Goal: Transaction & Acquisition: Subscribe to service/newsletter

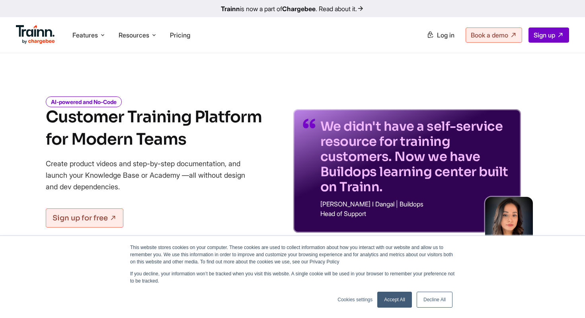
click at [439, 303] on link "Decline All" at bounding box center [435, 299] width 36 height 16
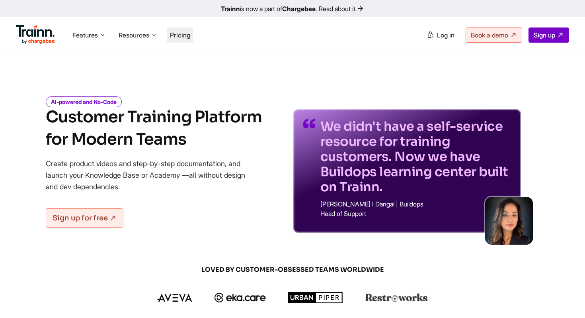
click at [180, 41] on li "Pricing" at bounding box center [180, 34] width 27 height 15
click at [179, 36] on span "Pricing" at bounding box center [180, 35] width 20 height 8
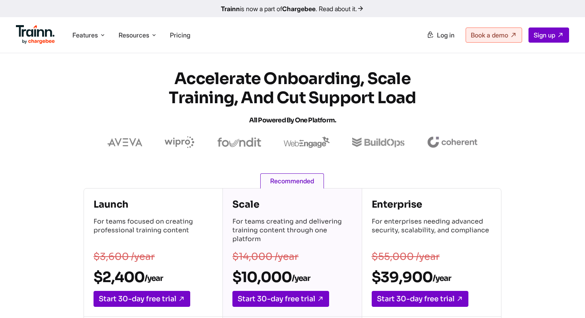
scroll to position [1, 0]
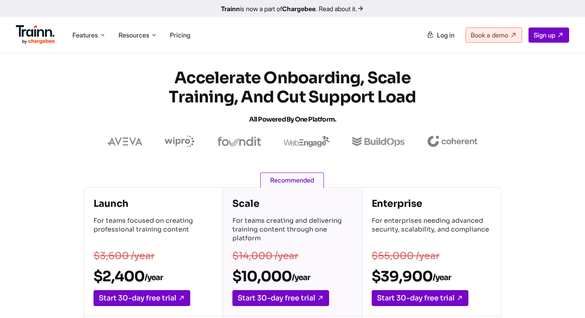
click at [121, 143] on img at bounding box center [124, 141] width 35 height 8
click at [184, 141] on img at bounding box center [180, 141] width 30 height 12
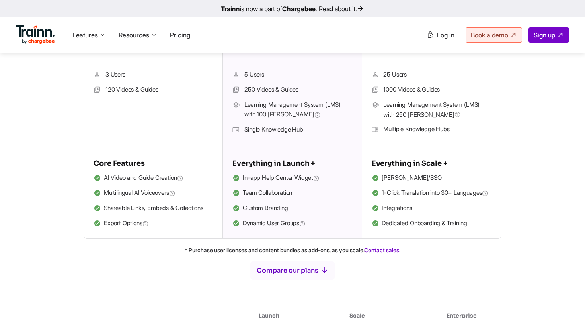
scroll to position [257, 0]
click at [262, 177] on span "In-app Help Center Widget" at bounding box center [281, 177] width 77 height 10
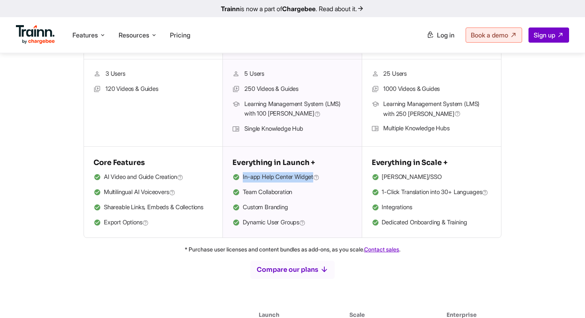
click at [298, 197] on li "Team Collaboration" at bounding box center [291, 192] width 119 height 10
click at [265, 127] on li "Single Knowledge Hub" at bounding box center [291, 129] width 119 height 10
click at [264, 196] on li "Team Collaboration" at bounding box center [291, 192] width 119 height 10
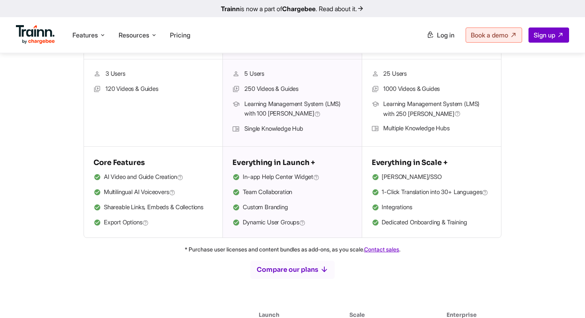
click at [264, 196] on li "Team Collaboration" at bounding box center [291, 192] width 119 height 10
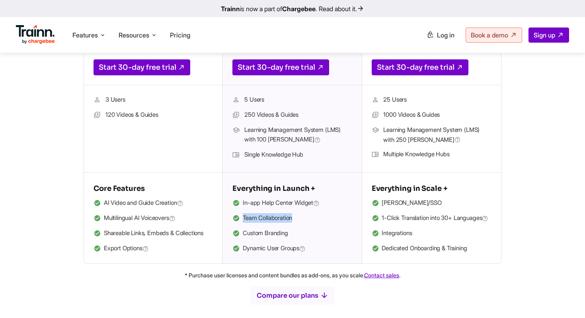
scroll to position [0, 0]
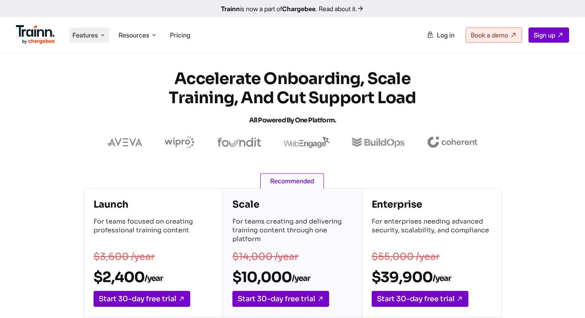
click at [79, 34] on span "Features" at bounding box center [84, 35] width 25 height 9
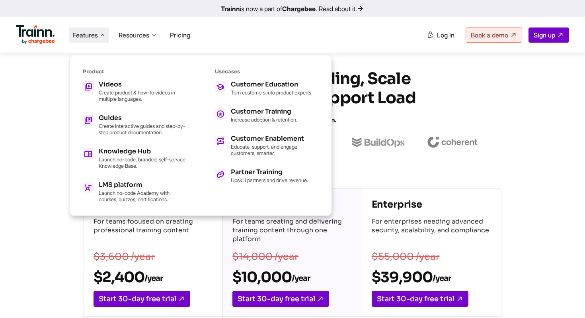
click at [33, 38] on img at bounding box center [35, 34] width 39 height 19
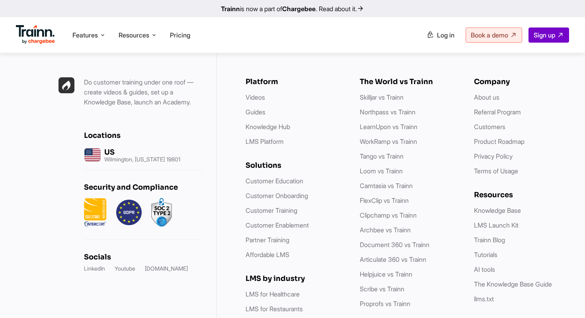
scroll to position [2290, 0]
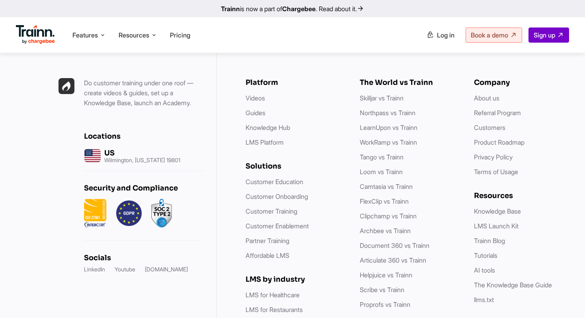
click at [132, 207] on img at bounding box center [128, 213] width 25 height 29
click at [159, 207] on img at bounding box center [161, 213] width 21 height 29
click at [99, 210] on img at bounding box center [95, 213] width 23 height 29
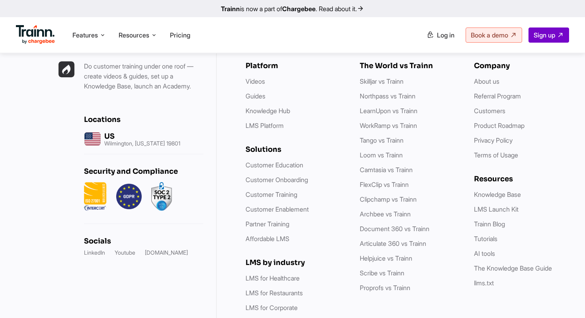
scroll to position [2273, 0]
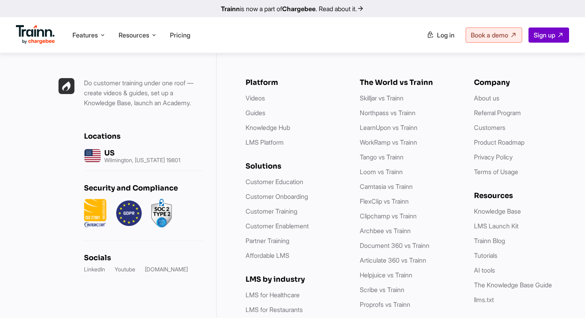
click at [166, 224] on div "Security and Compliance" at bounding box center [143, 206] width 119 height 70
click at [409, 256] on link "Articulate 360 vs Trainn" at bounding box center [393, 260] width 66 height 8
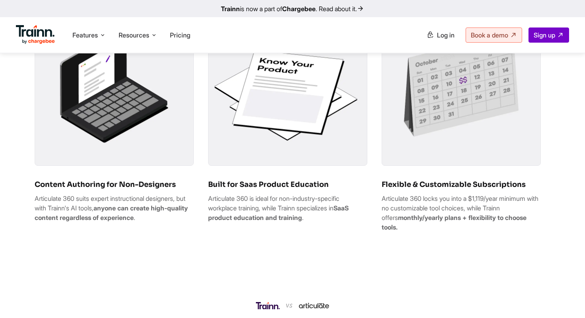
scroll to position [752, 0]
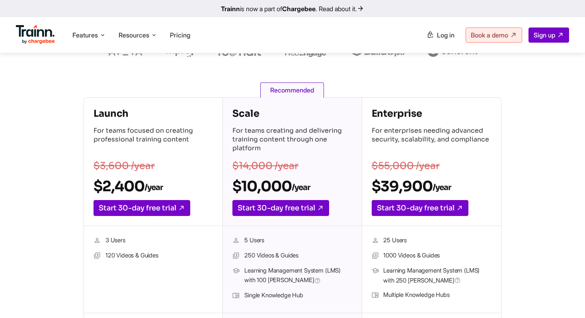
scroll to position [89, 0]
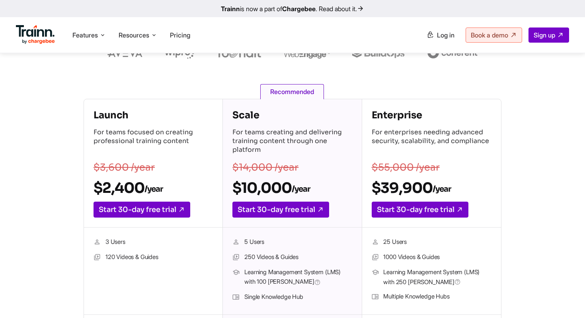
click at [252, 135] on p "For teams creating and delivering training content through one platform" at bounding box center [291, 142] width 119 height 28
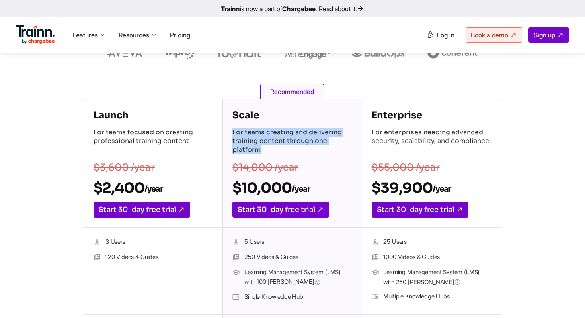
click at [249, 141] on p "For teams creating and delivering training content through one platform" at bounding box center [291, 142] width 119 height 28
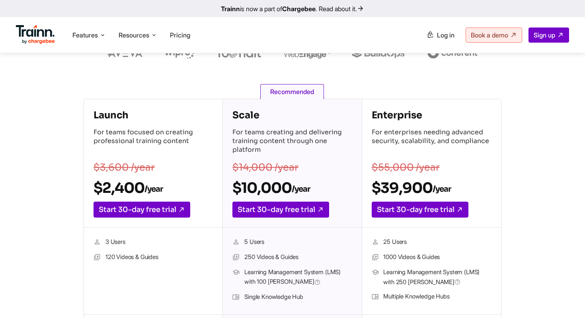
click at [249, 141] on p "For teams creating and delivering training content through one platform" at bounding box center [291, 142] width 119 height 28
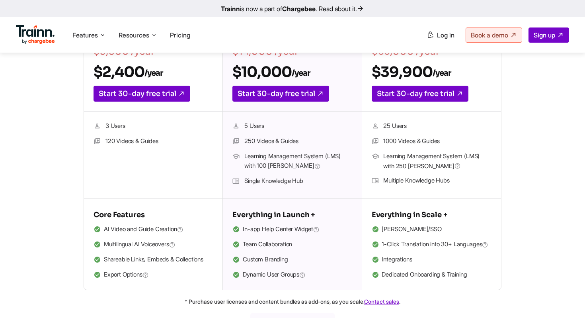
scroll to position [213, 0]
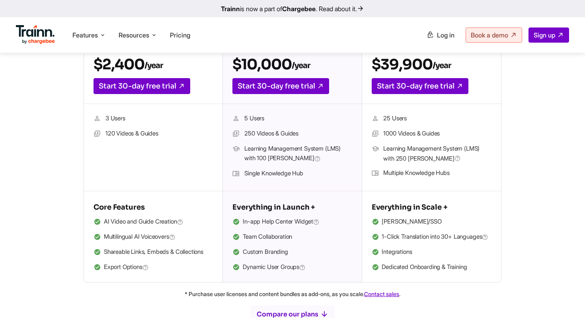
click at [161, 224] on span "AI Video and Guide Creation" at bounding box center [144, 222] width 80 height 10
click at [164, 223] on span "AI Video and Guide Creation" at bounding box center [144, 222] width 80 height 10
click at [140, 231] on ul "AI Video and Guide Creation Multilingual AI Voiceovers Shareable Links, Embeds …" at bounding box center [153, 245] width 119 height 56
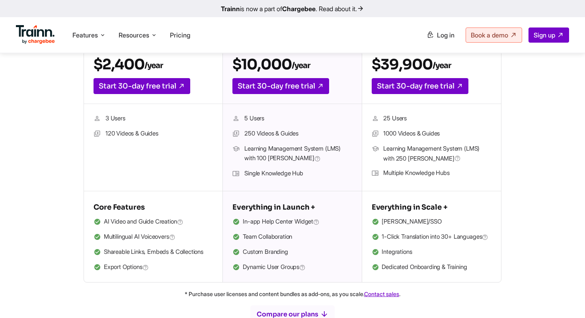
click at [140, 231] on ul "AI Video and Guide Creation Multilingual AI Voiceovers Shareable Links, Embeds …" at bounding box center [153, 245] width 119 height 56
click at [141, 250] on li "Shareable Links, Embeds & Collections" at bounding box center [153, 252] width 119 height 10
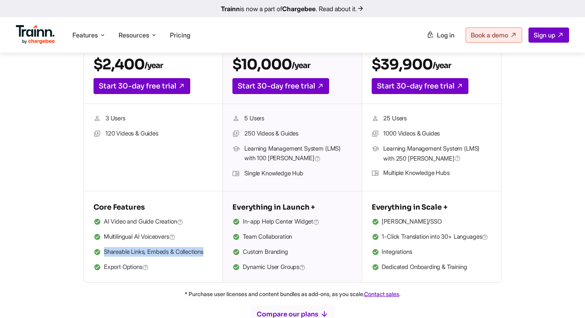
click at [116, 270] on span "Export Options" at bounding box center [126, 267] width 45 height 10
click at [206, 268] on li "Export Options" at bounding box center [153, 267] width 119 height 10
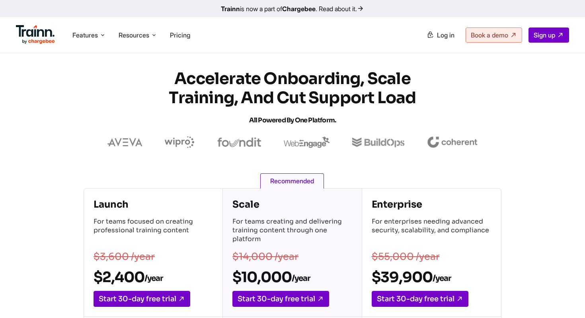
click at [33, 27] on img at bounding box center [35, 34] width 39 height 19
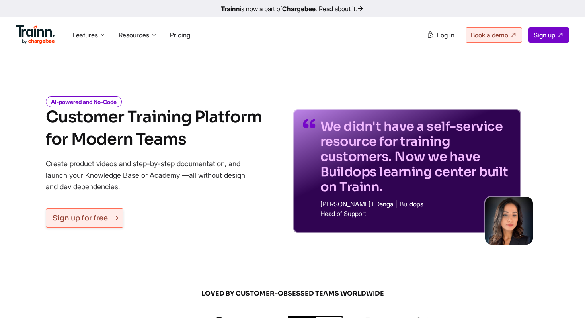
click at [88, 223] on link "Sign up for free" at bounding box center [85, 217] width 78 height 19
